Goal: Information Seeking & Learning: Learn about a topic

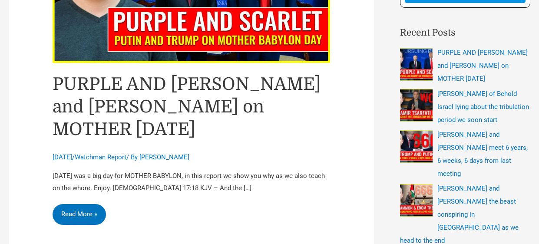
scroll to position [243, 0]
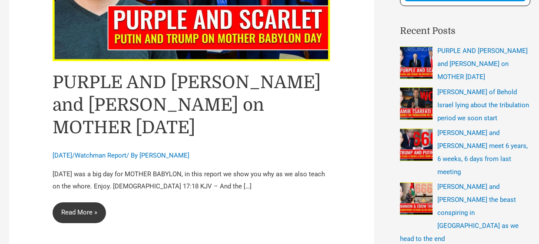
click at [82, 215] on link "PURPLE AND [PERSON_NAME] and [PERSON_NAME] on MOTHER [DATE] Read More »" at bounding box center [79, 213] width 53 height 21
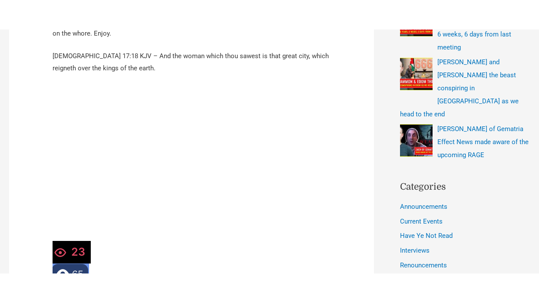
scroll to position [399, 0]
